Goal: Task Accomplishment & Management: Manage account settings

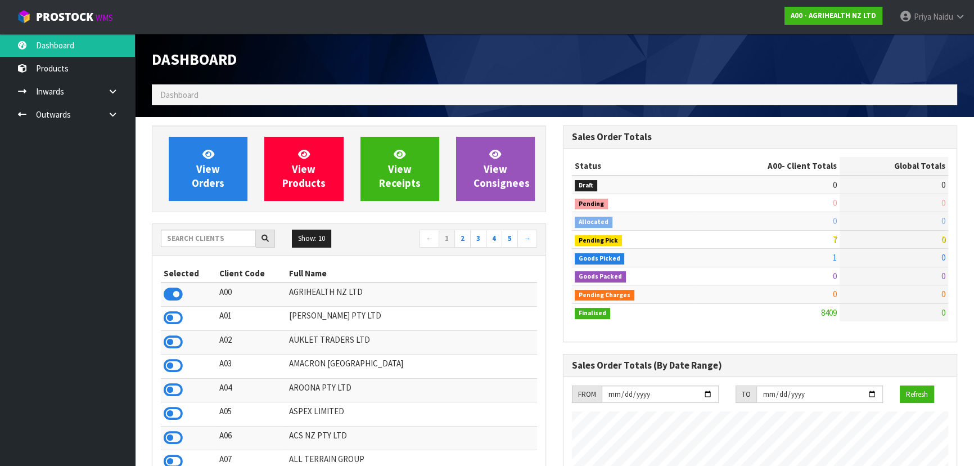
scroll to position [851, 411]
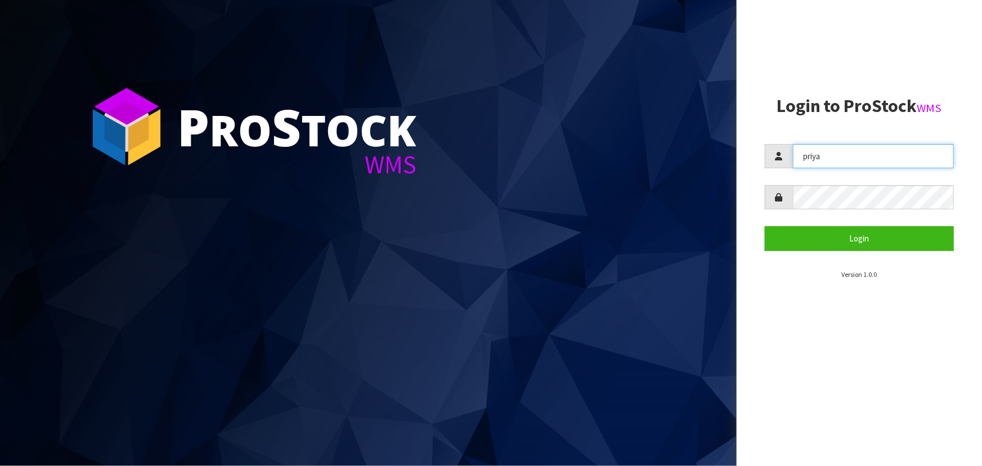
drag, startPoint x: 851, startPoint y: 161, endPoint x: 793, endPoint y: 151, distance: 58.8
click at [793, 158] on input "priya" at bounding box center [873, 156] width 161 height 24
type input "marara"
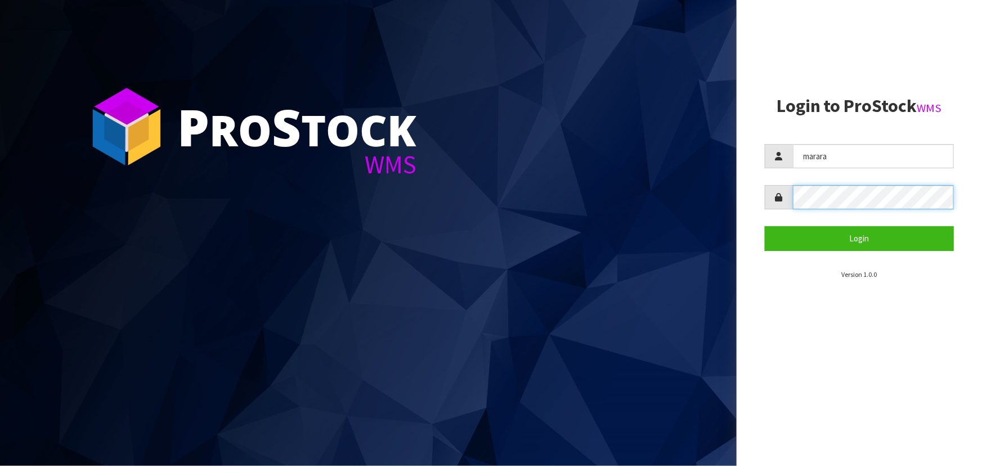
click at [764, 226] on button "Login" at bounding box center [858, 238] width 189 height 24
